Goal: Task Accomplishment & Management: Manage account settings

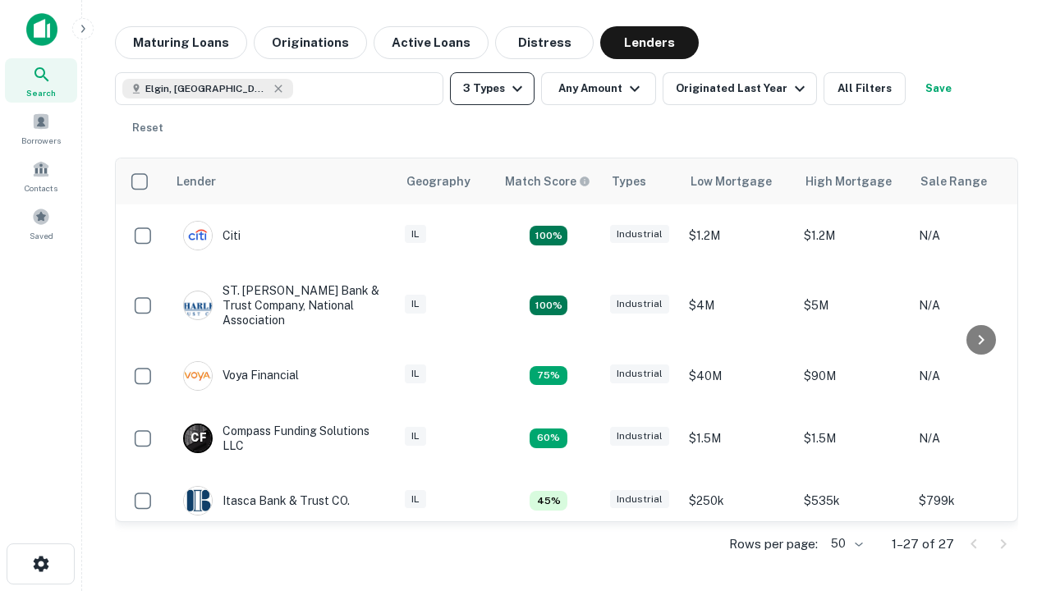
click at [492, 89] on button "3 Types" at bounding box center [492, 88] width 85 height 33
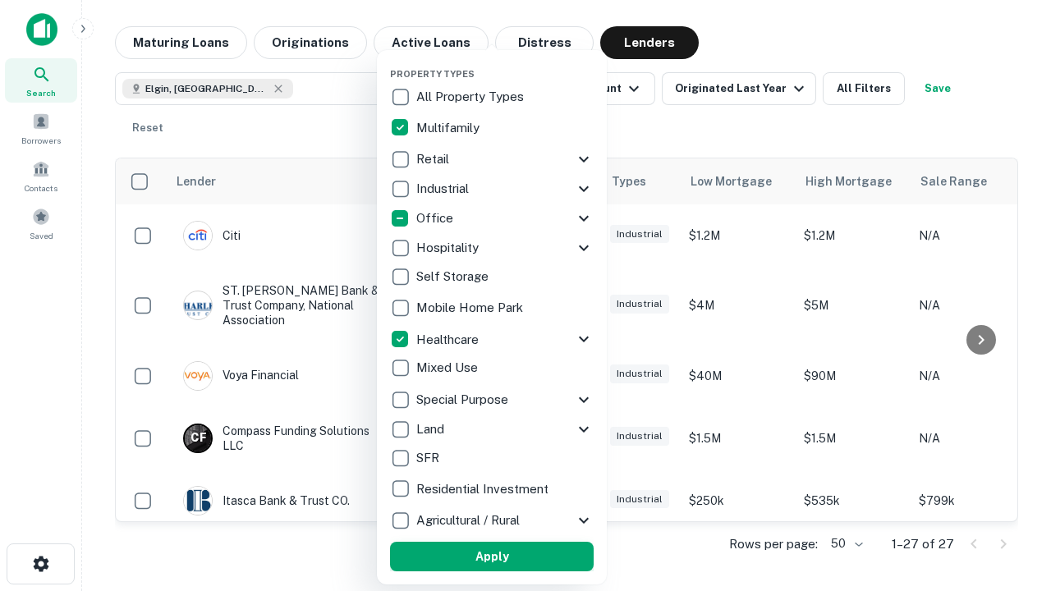
click at [492, 557] on button "Apply" at bounding box center [492, 557] width 204 height 30
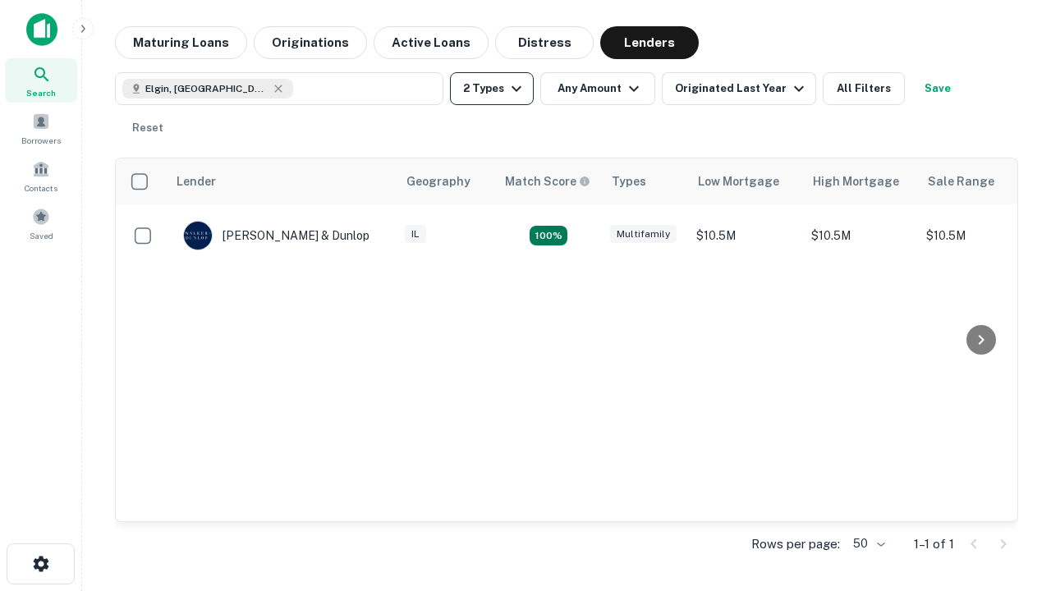
click at [492, 89] on button "2 Types" at bounding box center [492, 88] width 84 height 33
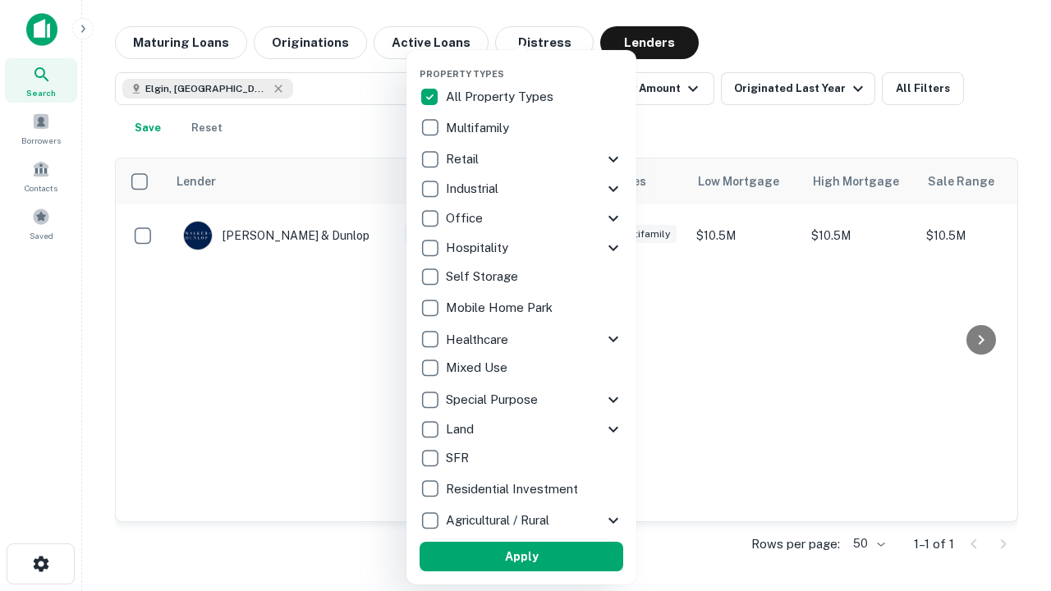
click at [521, 557] on button "Apply" at bounding box center [522, 557] width 204 height 30
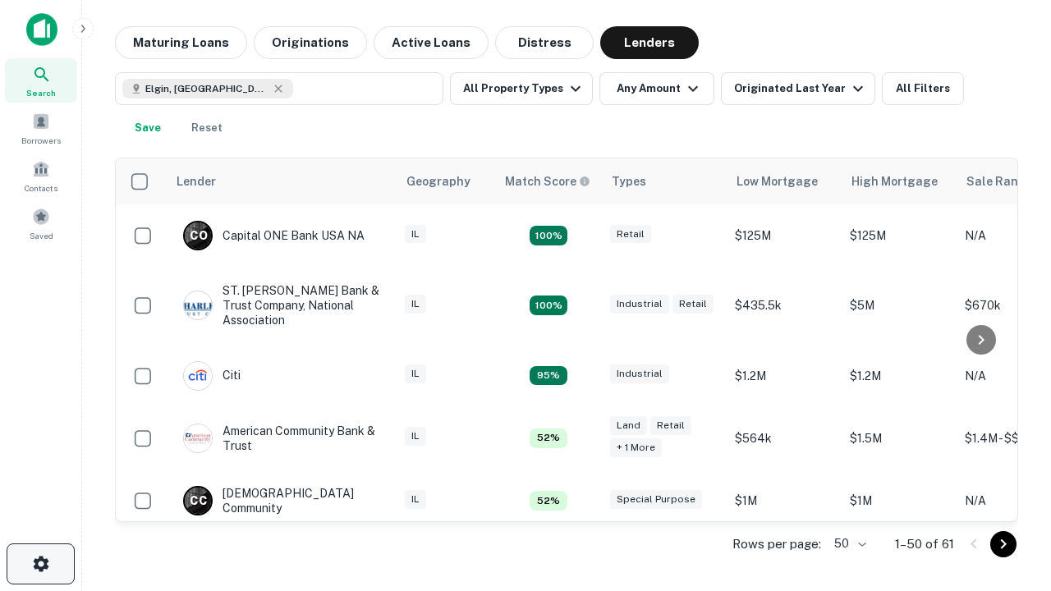
click at [40, 564] on icon "button" at bounding box center [41, 564] width 20 height 20
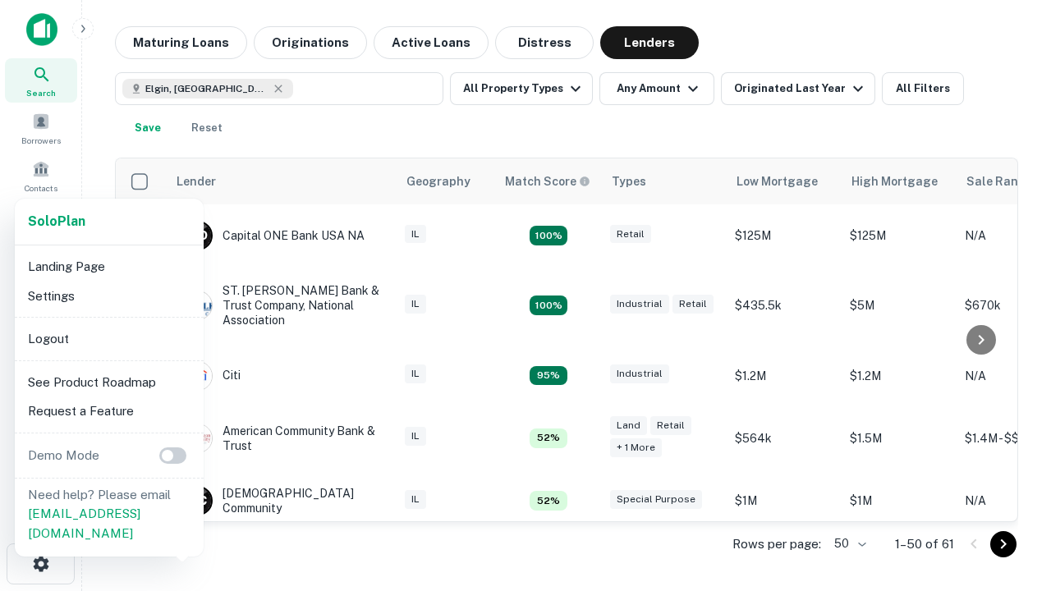
click at [108, 338] on li "Logout" at bounding box center [109, 339] width 176 height 30
